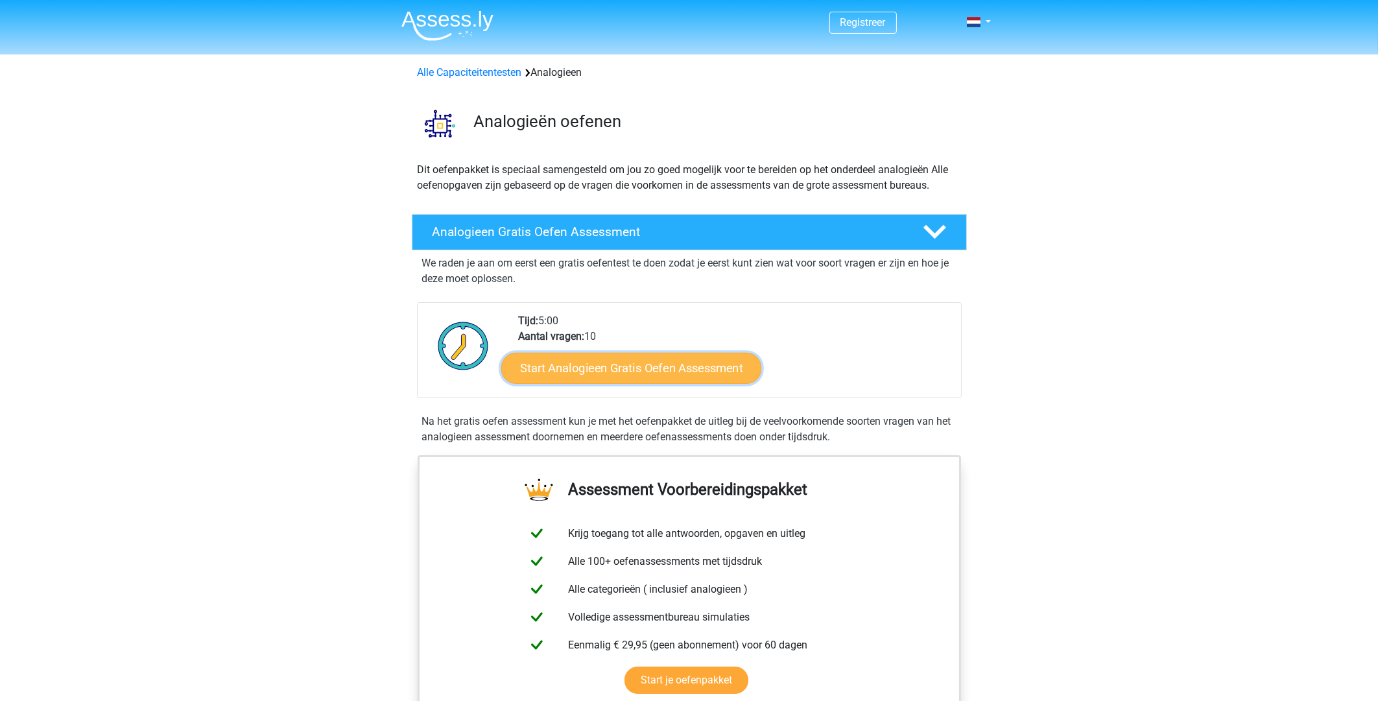
click at [621, 367] on link "Start Analogieen Gratis Oefen Assessment" at bounding box center [631, 367] width 260 height 31
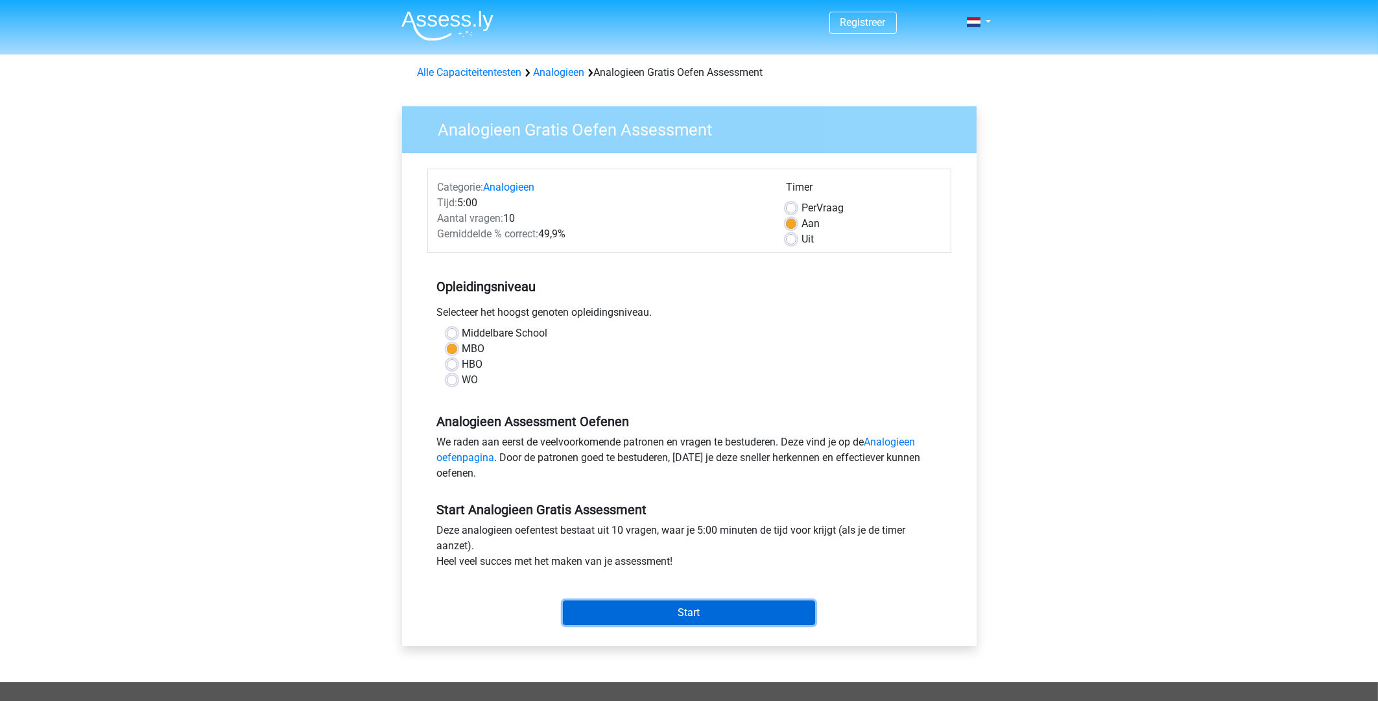
click at [684, 611] on input "Start" at bounding box center [689, 613] width 252 height 25
click at [689, 612] on input "Start" at bounding box center [689, 613] width 252 height 25
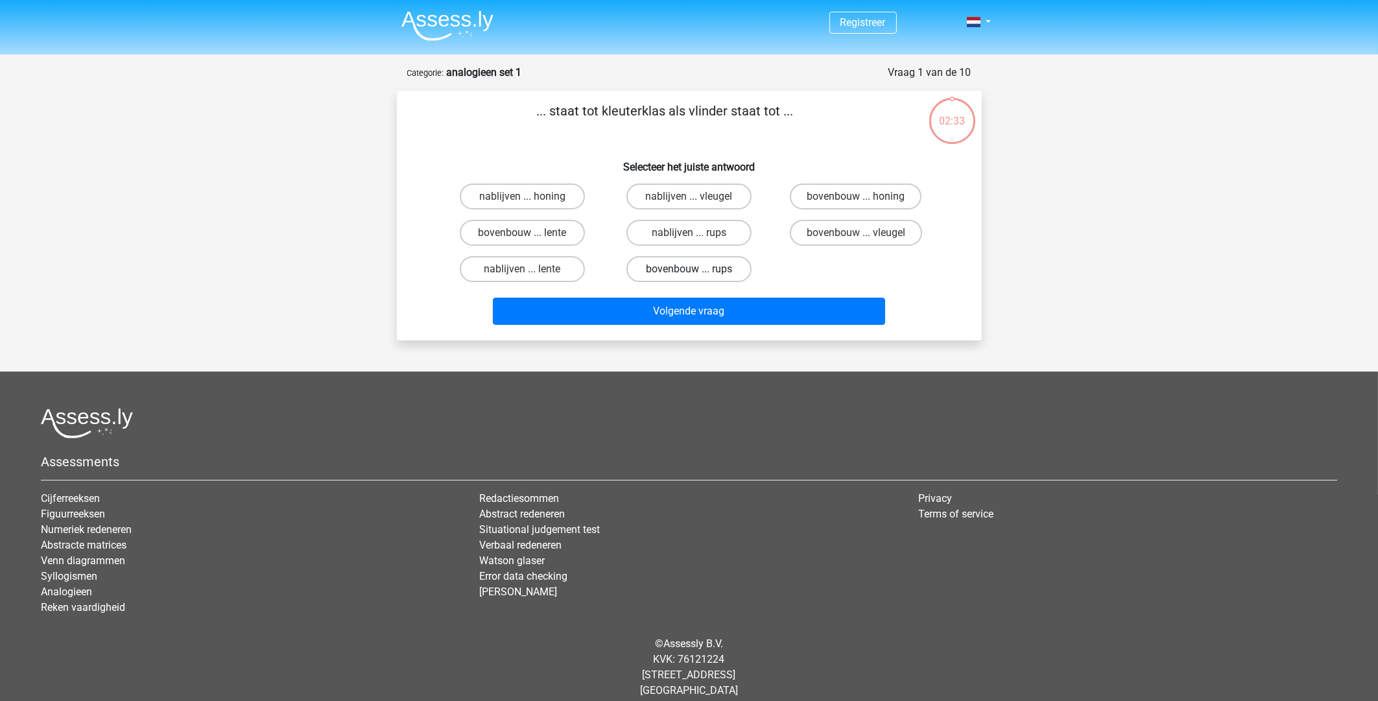
click at [662, 269] on label "bovenbouw ... rups" at bounding box center [689, 269] width 125 height 26
click at [689, 269] on input "bovenbouw ... rups" at bounding box center [693, 273] width 8 height 8
radio input "true"
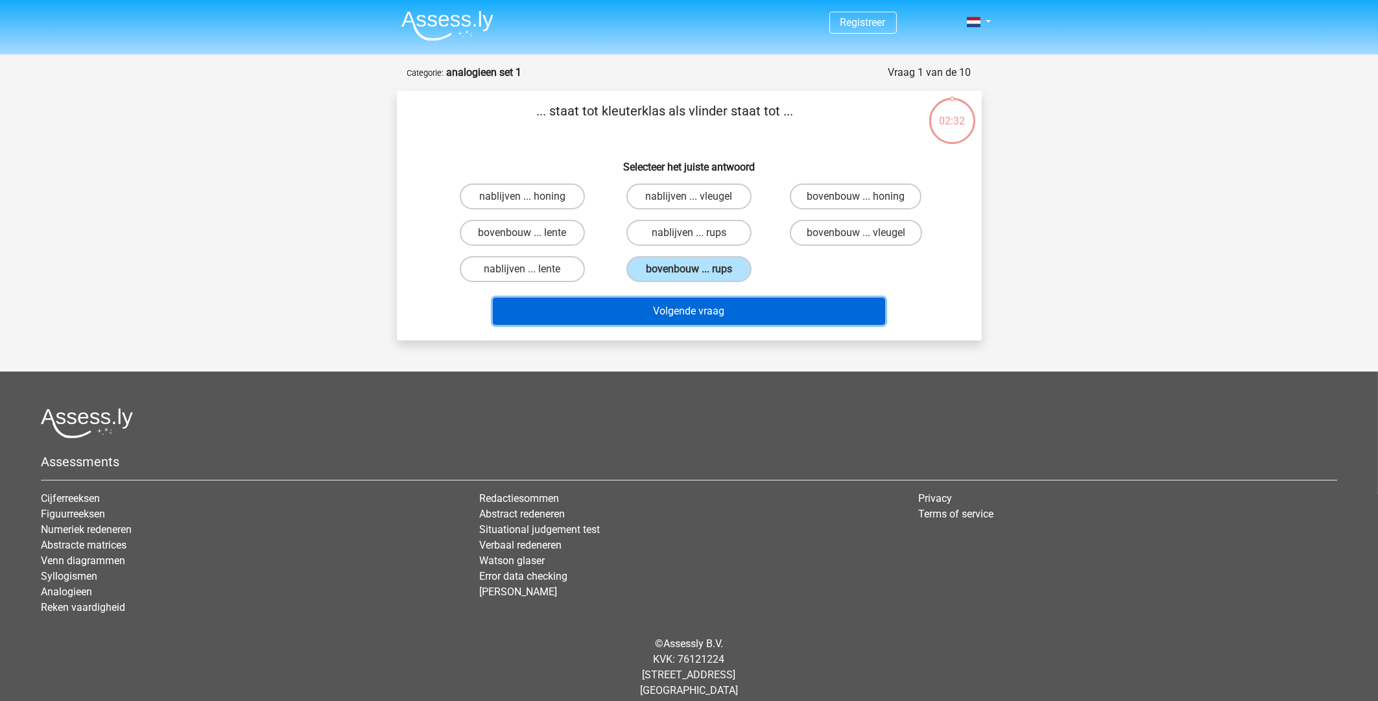
click at [691, 305] on button "Volgende vraag" at bounding box center [689, 311] width 392 height 27
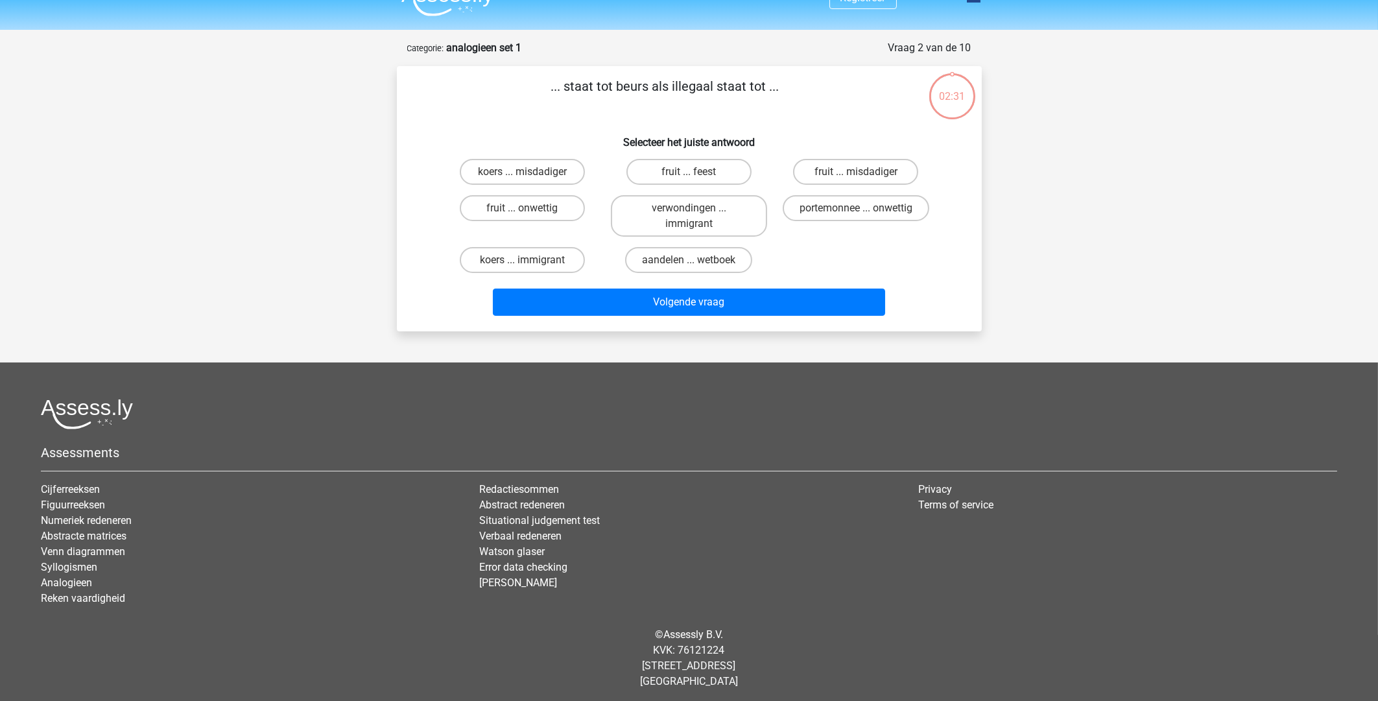
scroll to position [27, 0]
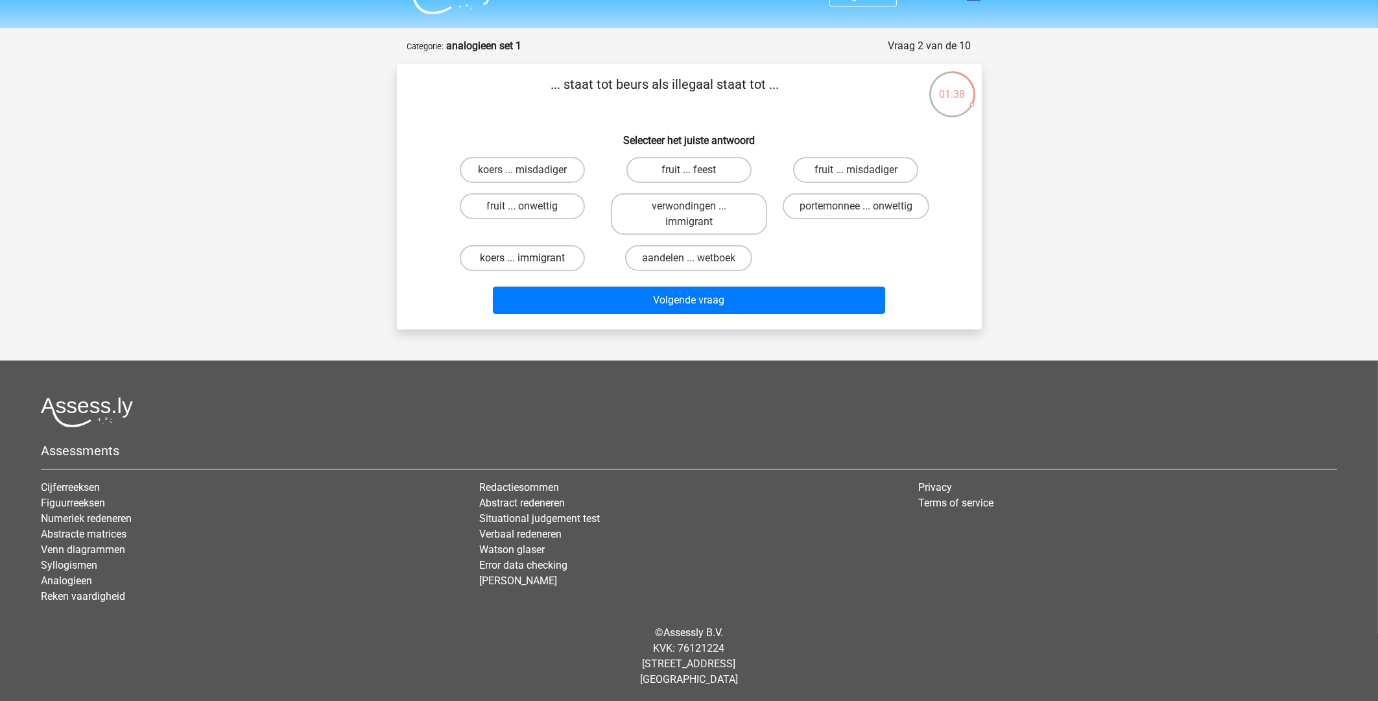
click at [505, 259] on label "koers ... immigrant" at bounding box center [522, 258] width 125 height 26
click at [522, 259] on input "koers ... immigrant" at bounding box center [526, 262] width 8 height 8
radio input "true"
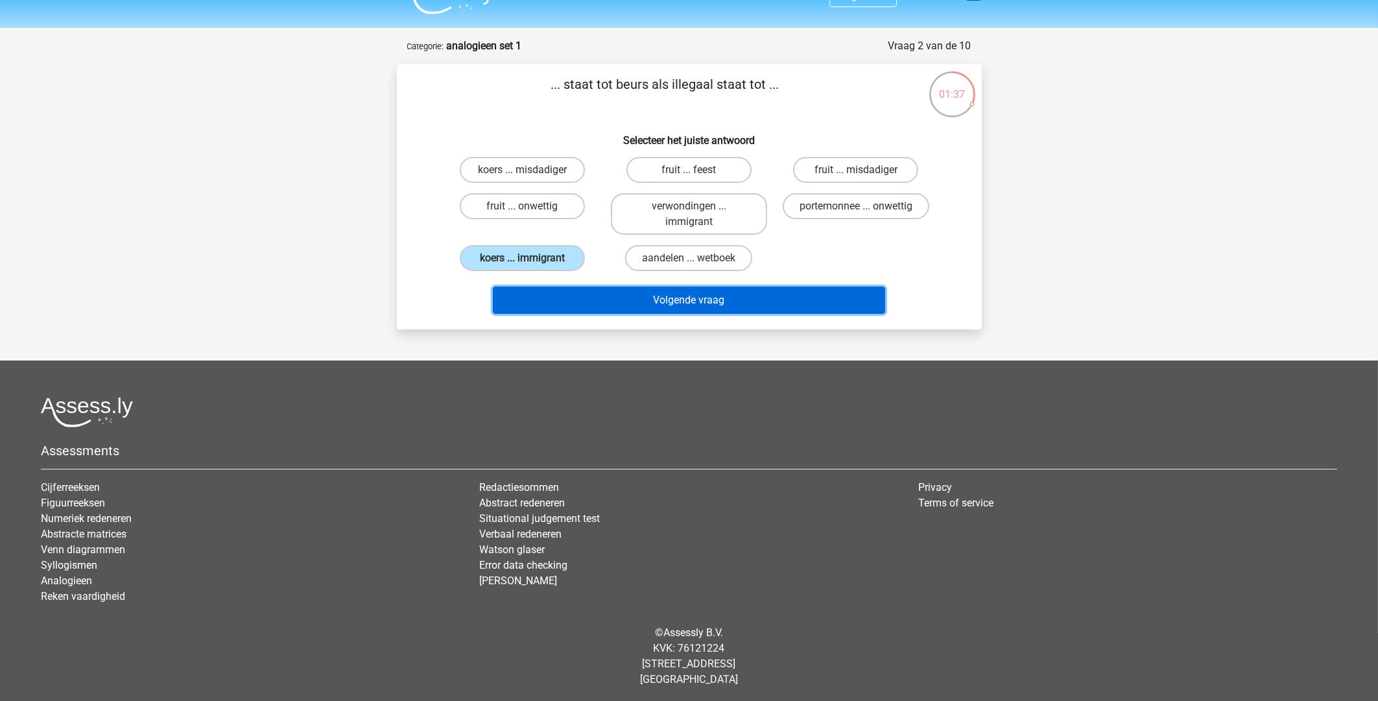
click at [670, 296] on button "Volgende vraag" at bounding box center [689, 300] width 392 height 27
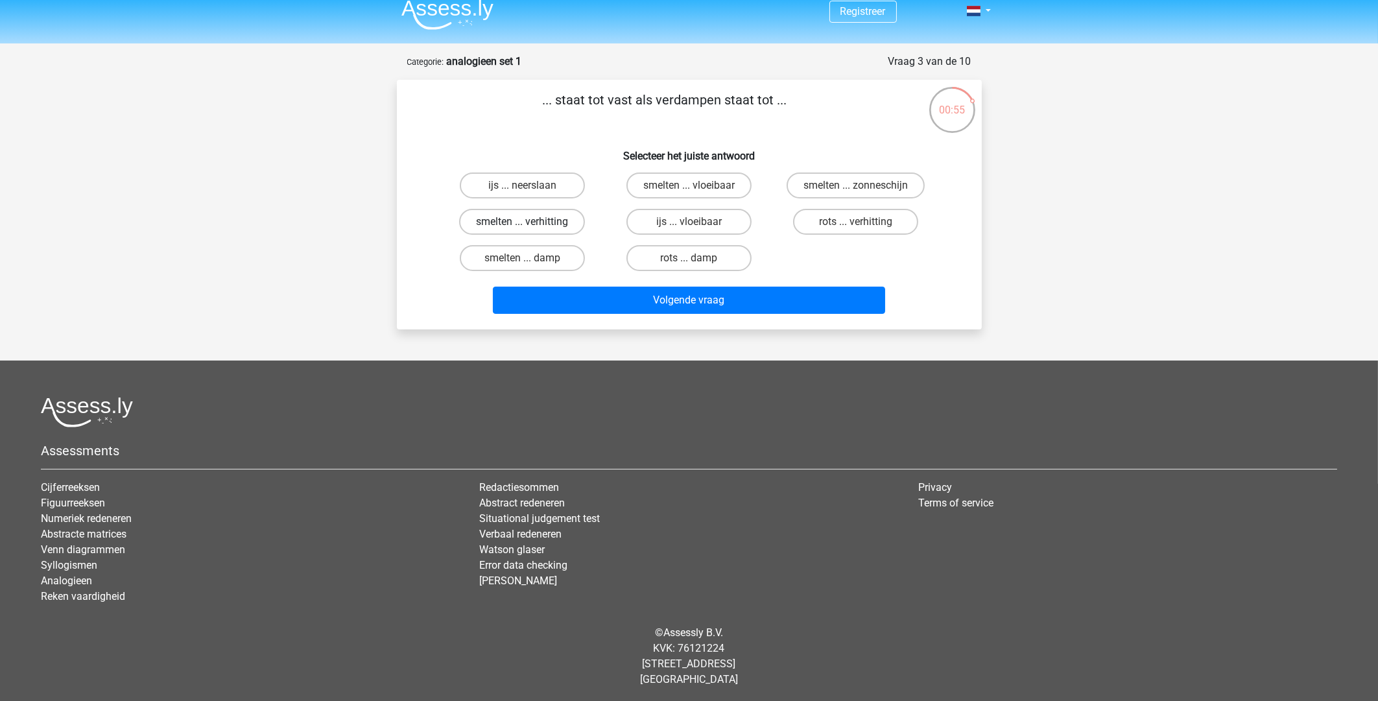
click at [521, 218] on label "smelten ... verhitting" at bounding box center [522, 222] width 126 height 26
click at [522, 222] on input "smelten ... verhitting" at bounding box center [526, 226] width 8 height 8
radio input "true"
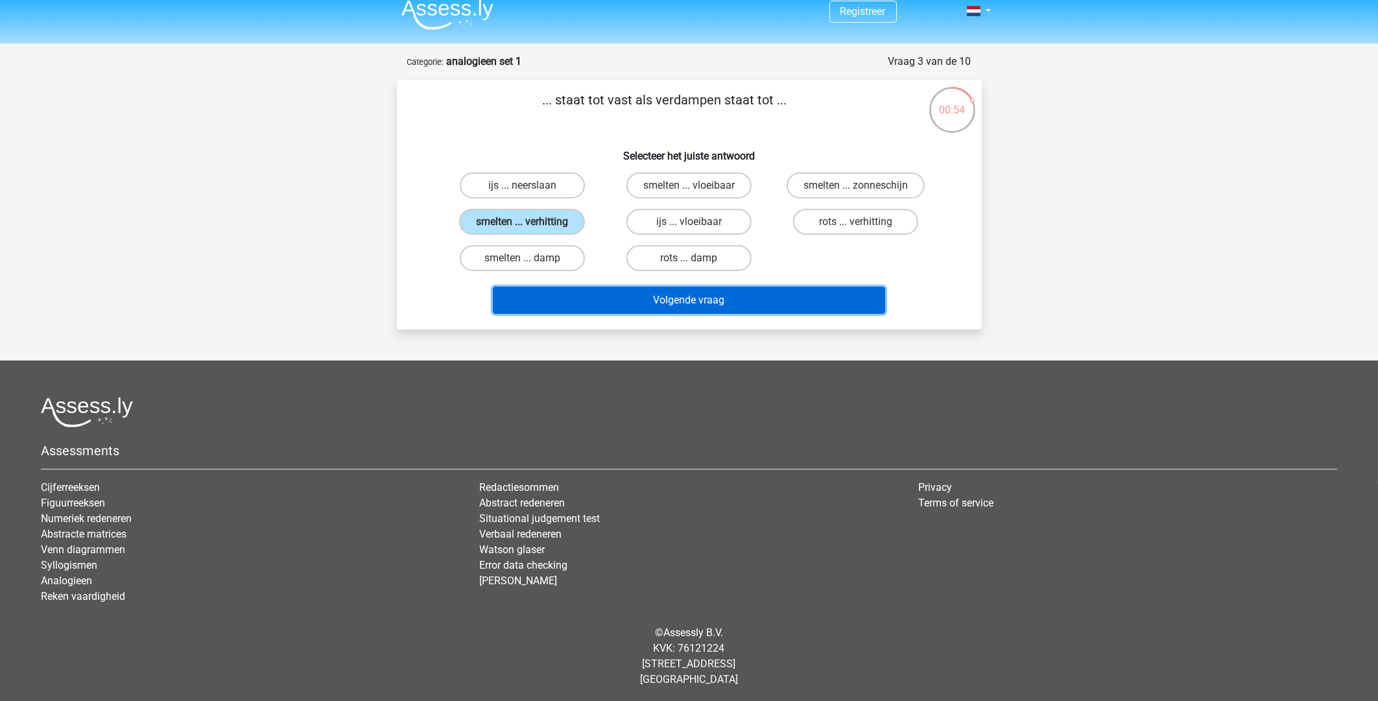
click at [667, 301] on button "Volgende vraag" at bounding box center [689, 300] width 392 height 27
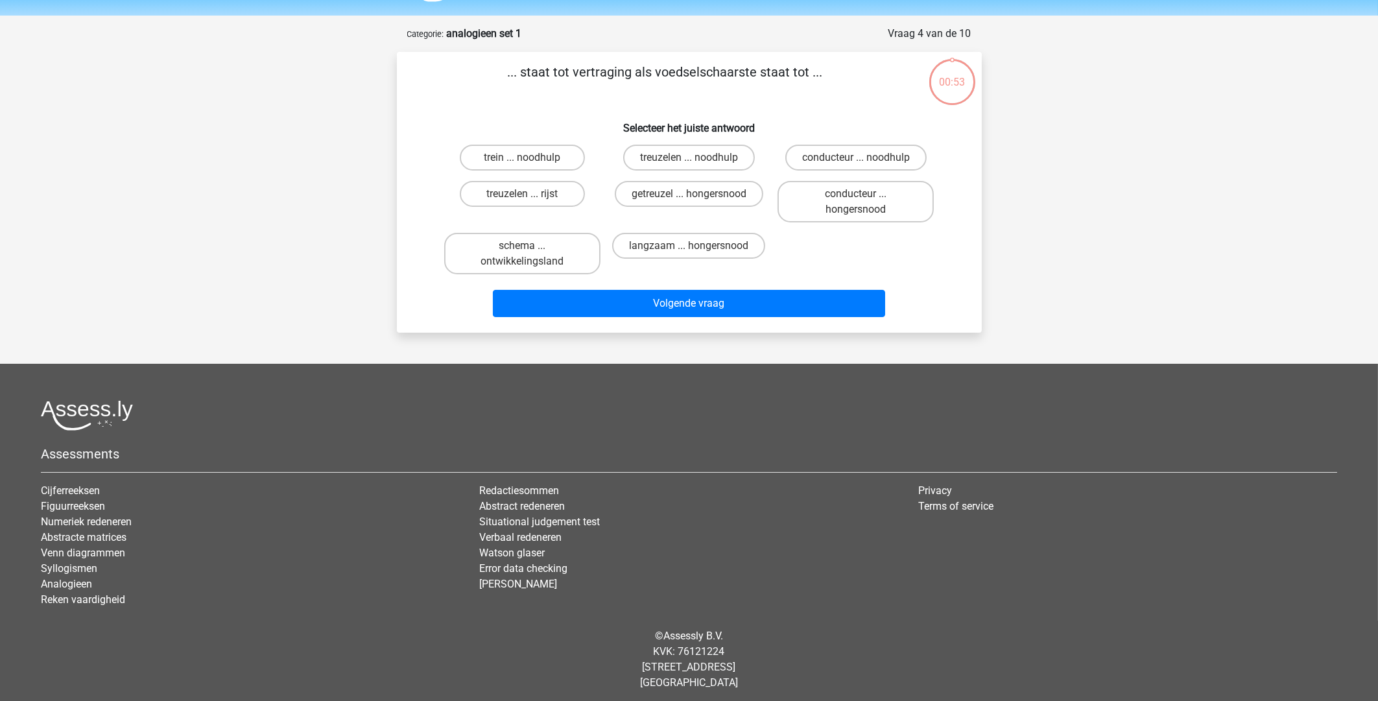
scroll to position [42, 0]
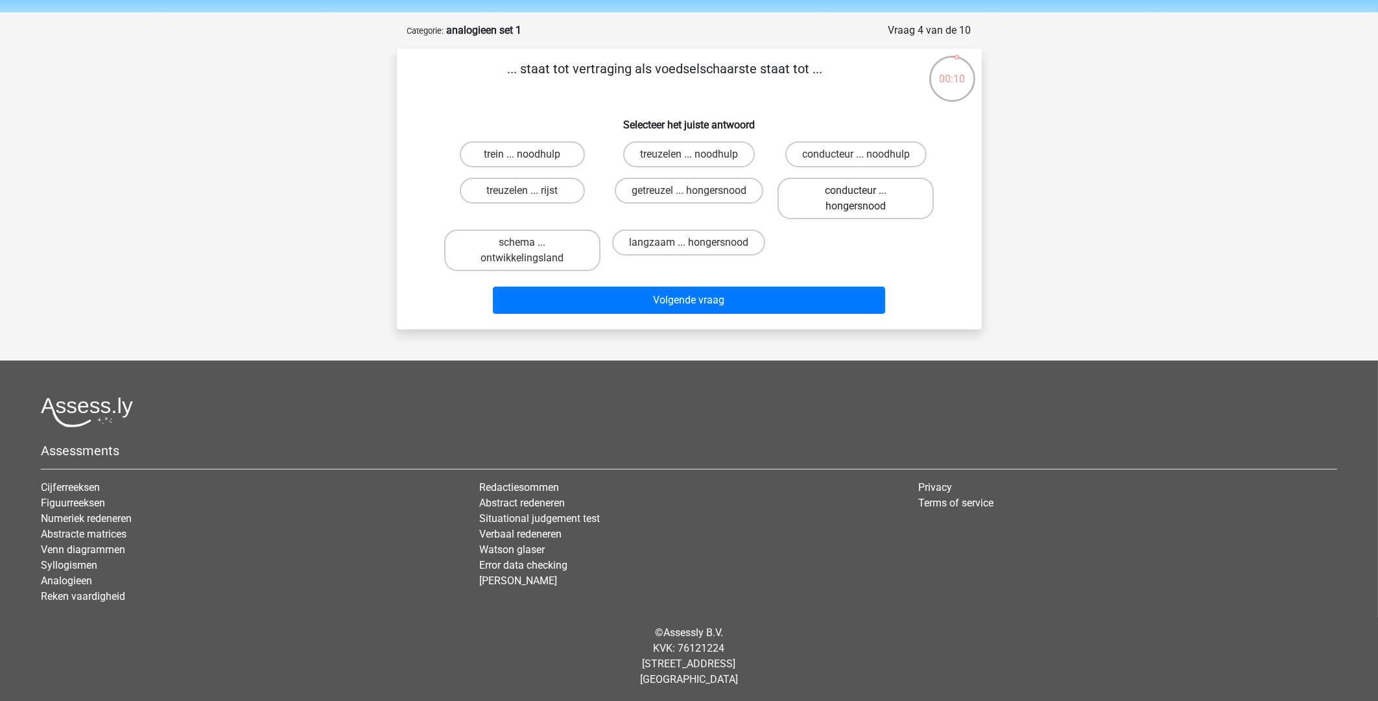
click at [817, 198] on label "conducteur ... hongersnood" at bounding box center [856, 199] width 156 height 42
click at [856, 198] on input "conducteur ... hongersnood" at bounding box center [860, 195] width 8 height 8
radio input "true"
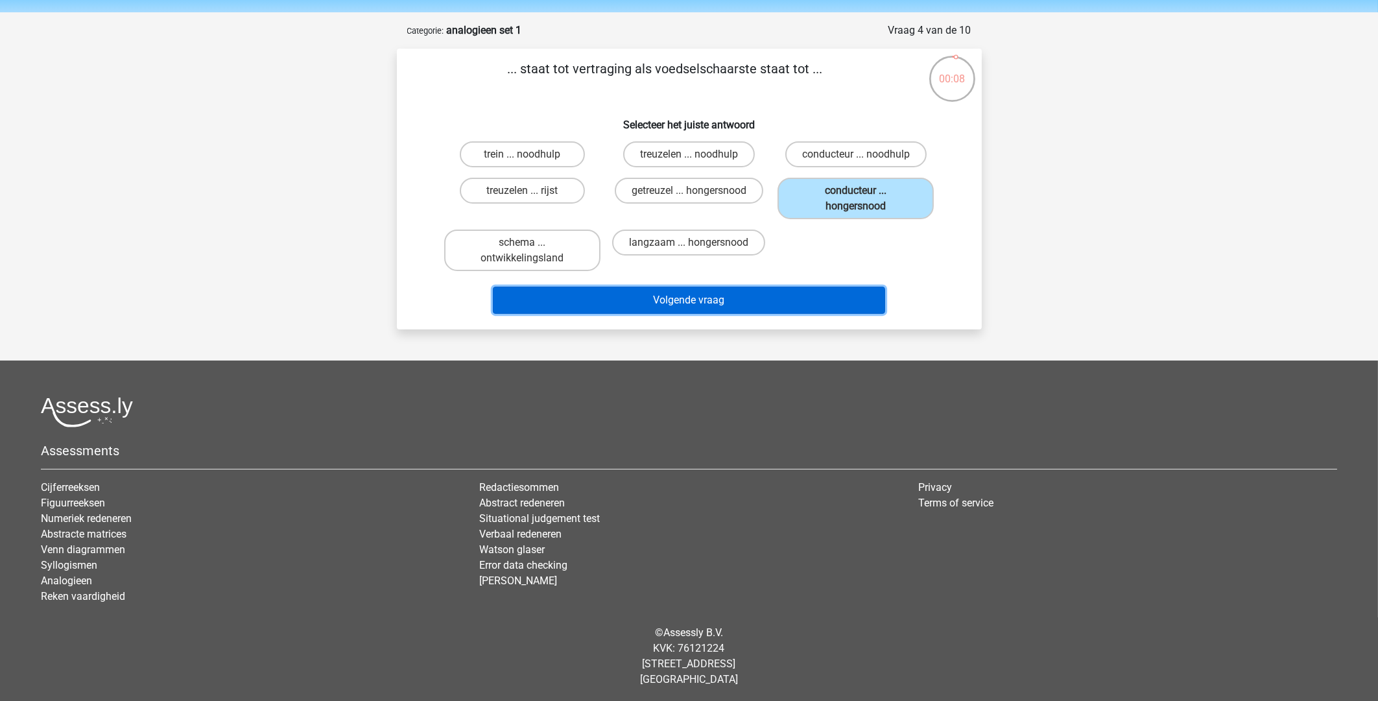
click at [687, 302] on button "Volgende vraag" at bounding box center [689, 300] width 392 height 27
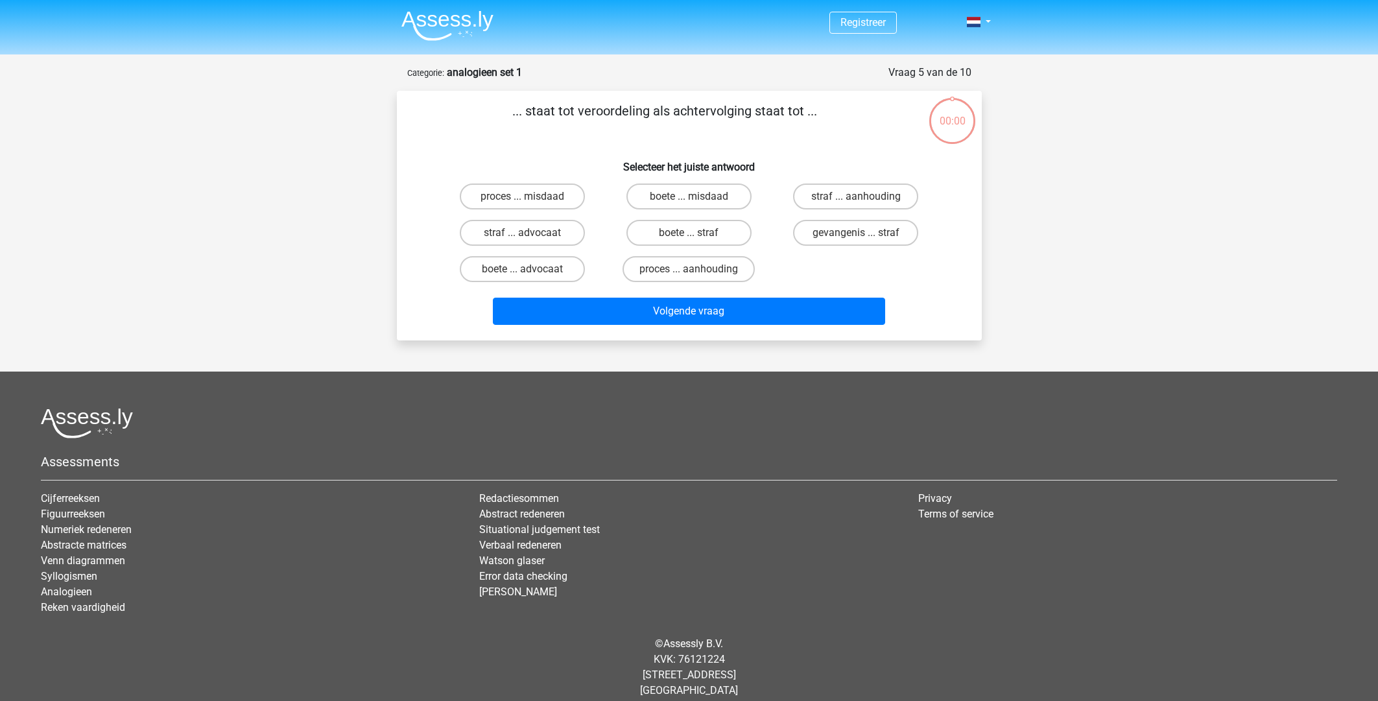
scroll to position [11, 0]
